Goal: Navigation & Orientation: Understand site structure

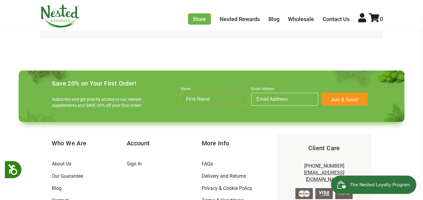
scroll to position [1988, 0]
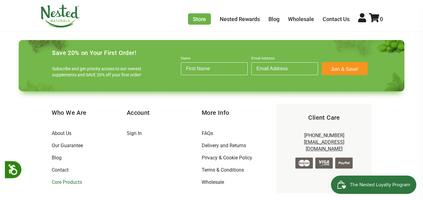
click at [64, 179] on link "Core Products" at bounding box center [67, 182] width 30 height 6
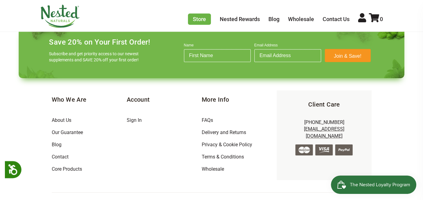
scroll to position [459, 0]
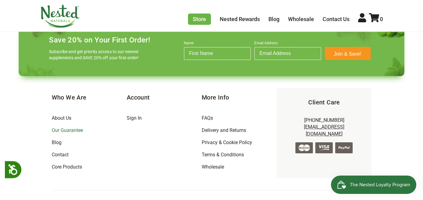
click at [77, 130] on link "Our Guarantee" at bounding box center [67, 131] width 31 height 6
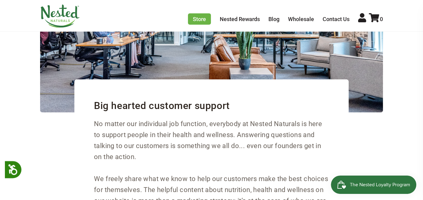
scroll to position [1743, 0]
